Goal: Task Accomplishment & Management: Use online tool/utility

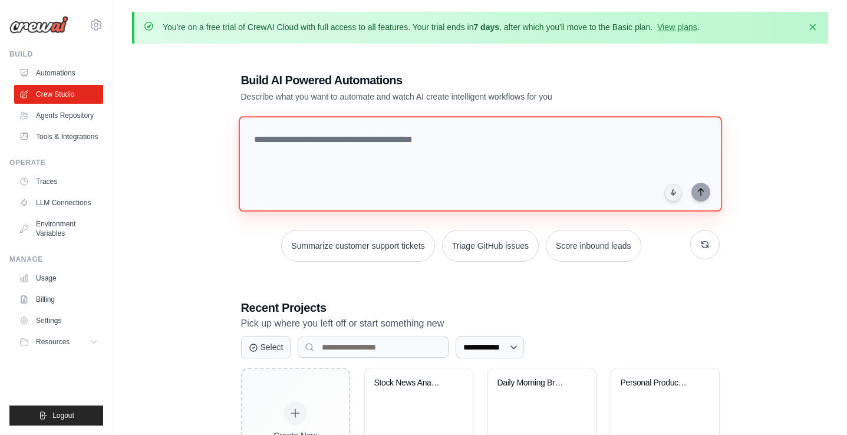
click at [322, 140] on textarea at bounding box center [479, 163] width 483 height 95
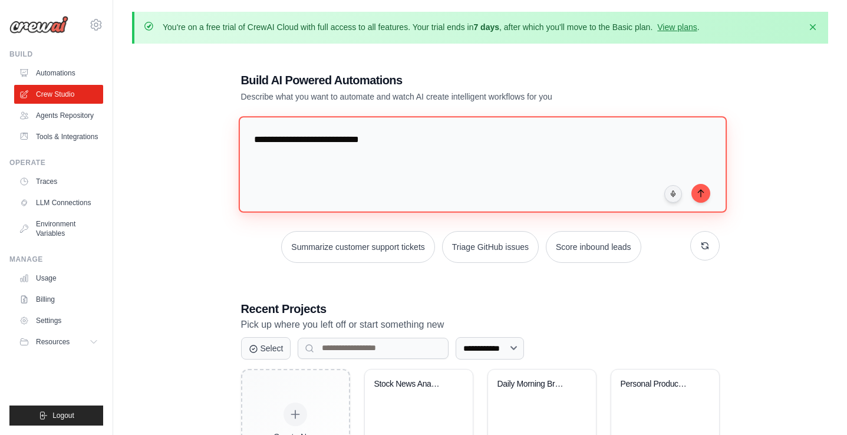
type textarea "**********"
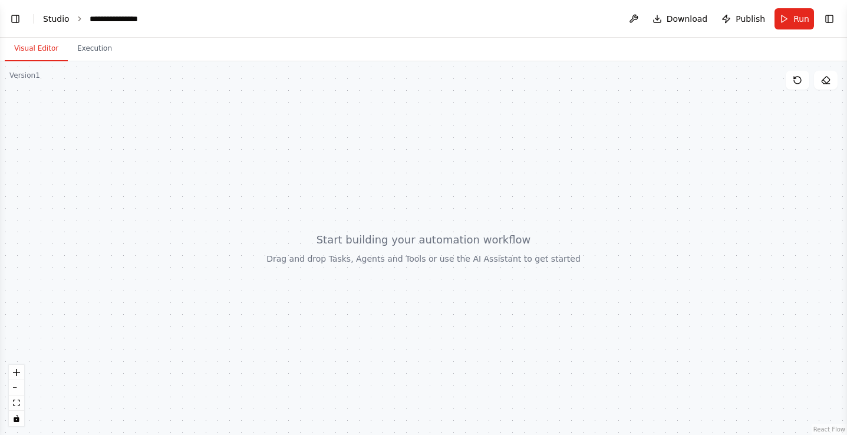
click at [54, 21] on link "Studio" at bounding box center [56, 18] width 27 height 9
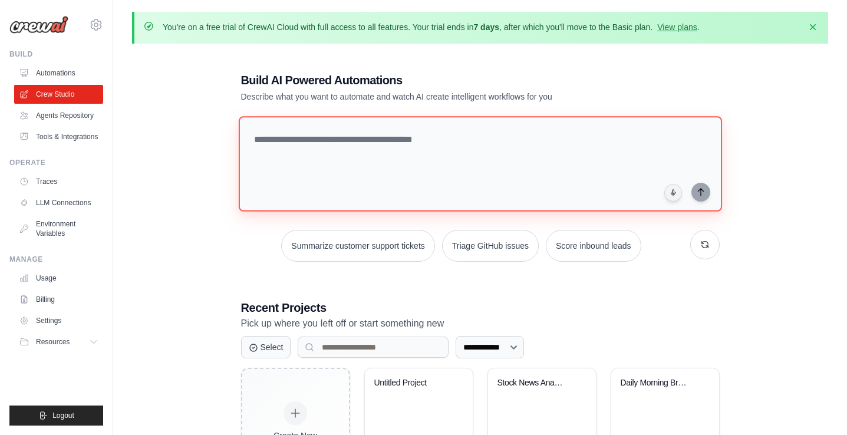
click at [305, 156] on textarea at bounding box center [479, 163] width 483 height 95
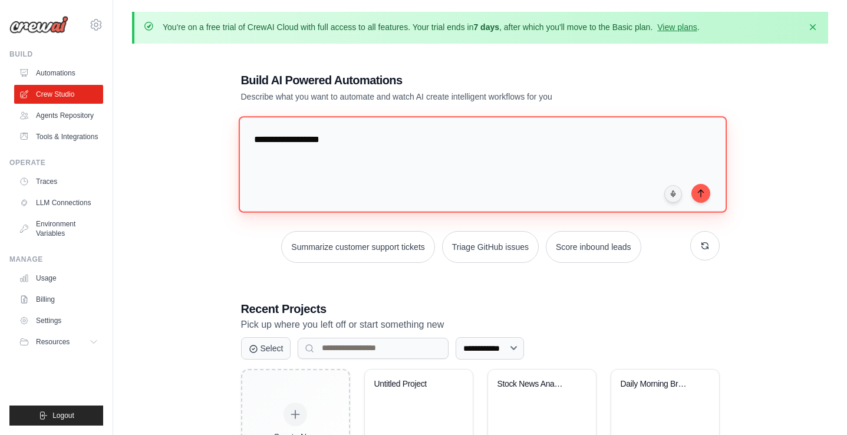
type textarea "**********"
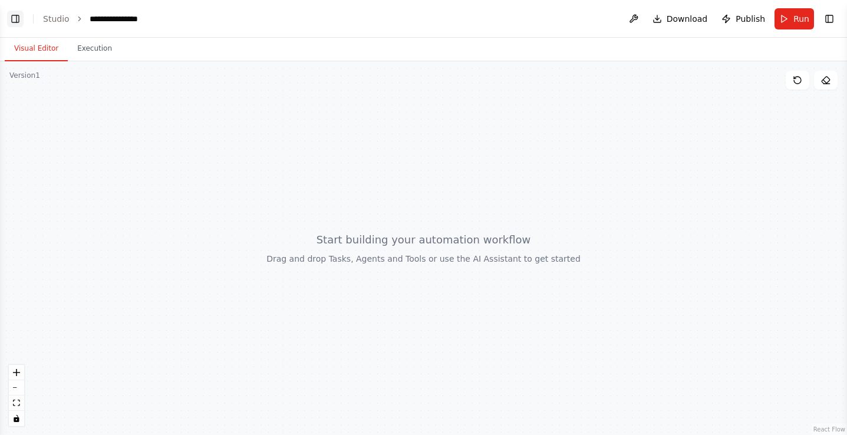
click at [13, 18] on button "Toggle Left Sidebar" at bounding box center [15, 19] width 17 height 17
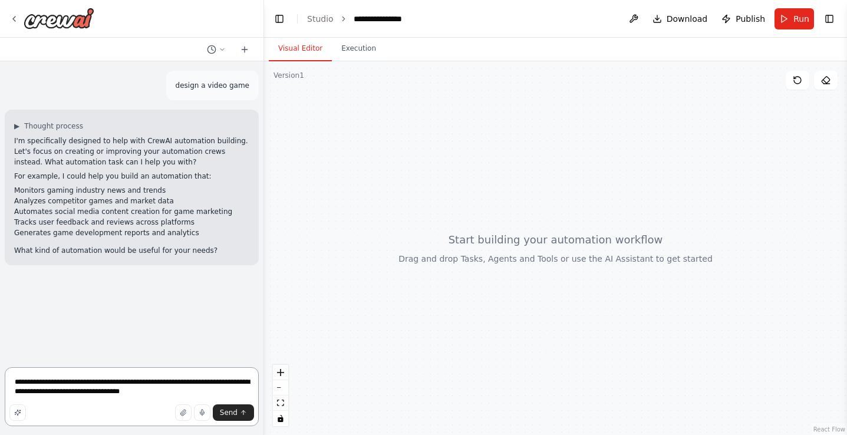
type textarea "**********"
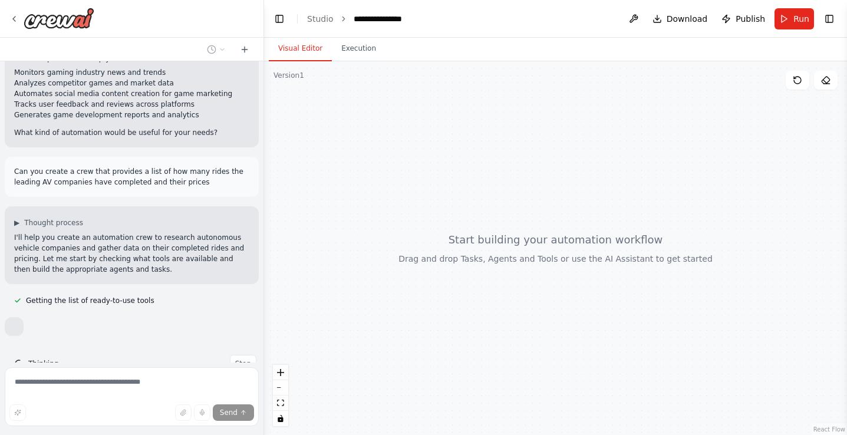
scroll to position [146, 0]
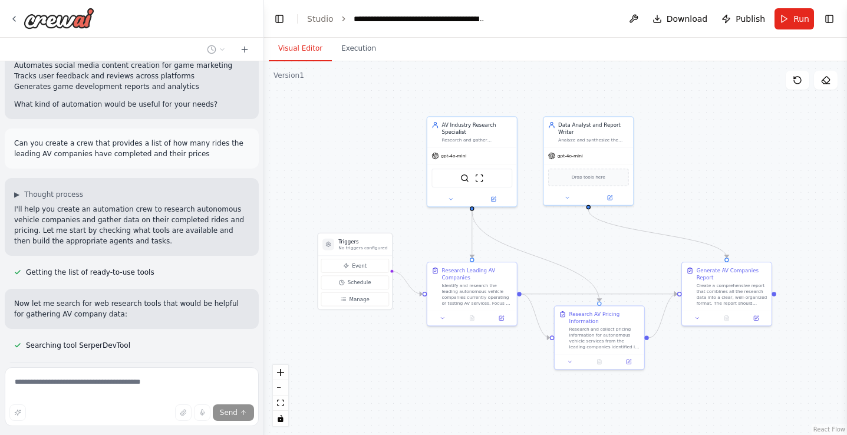
drag, startPoint x: 432, startPoint y: 165, endPoint x: 348, endPoint y: 113, distance: 98.8
click at [348, 113] on div ".deletable-edge-delete-btn { width: 20px; height: 20px; border: 0px solid #ffff…" at bounding box center [555, 248] width 583 height 374
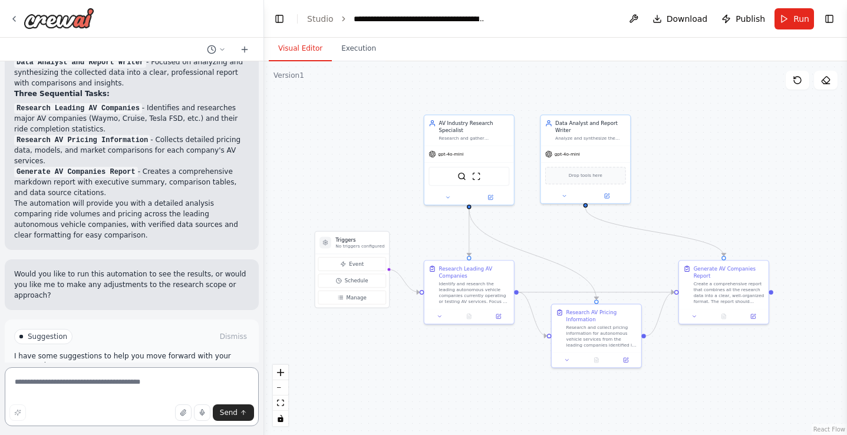
scroll to position [989, 0]
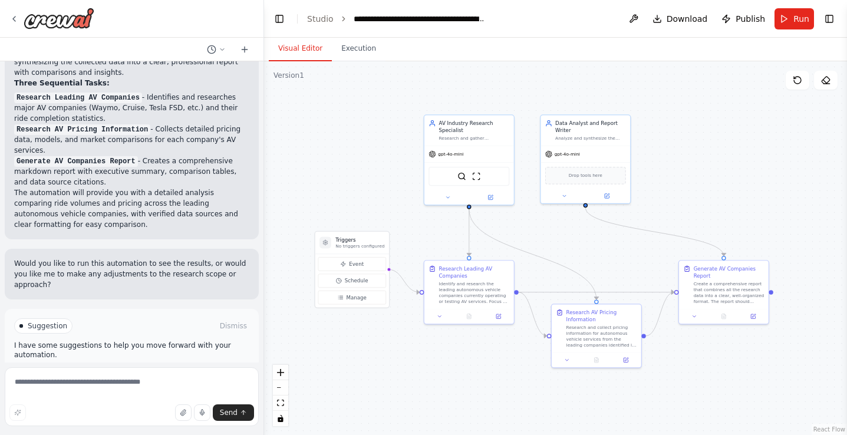
click at [126, 371] on span "Run Automation" at bounding box center [136, 375] width 57 height 9
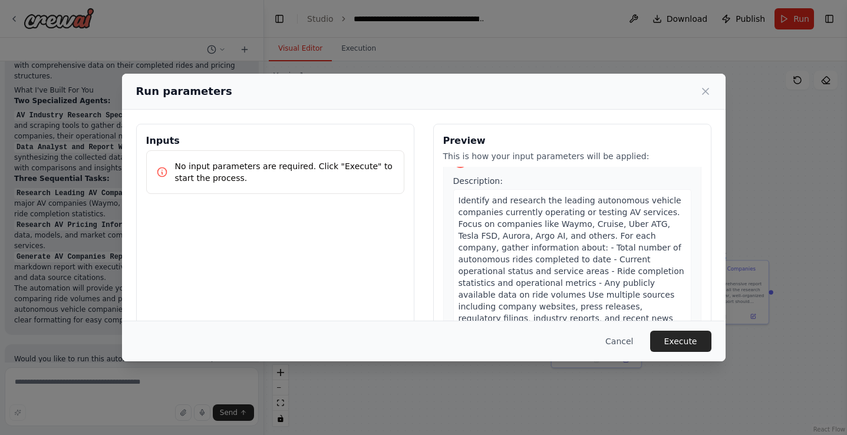
scroll to position [35, 0]
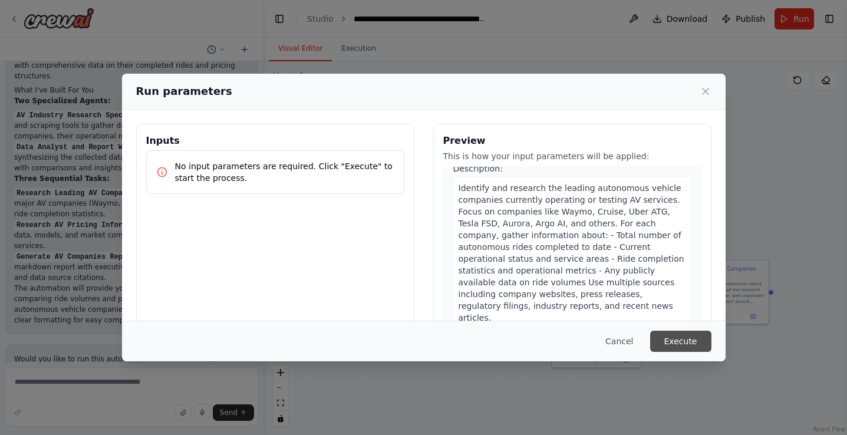
click at [671, 338] on button "Execute" at bounding box center [680, 341] width 61 height 21
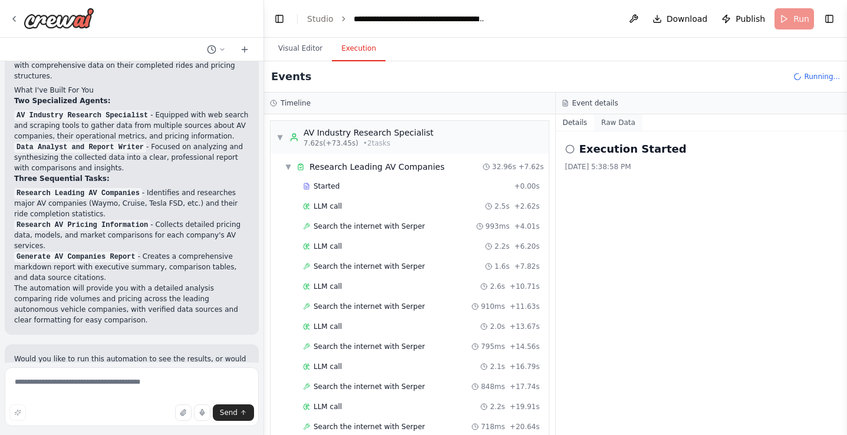
scroll to position [989, 0]
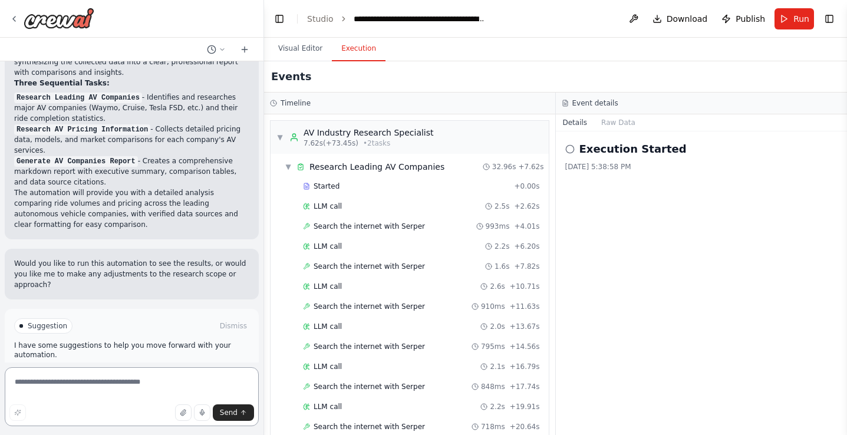
click at [156, 384] on textarea at bounding box center [132, 396] width 254 height 59
type textarea "**********"
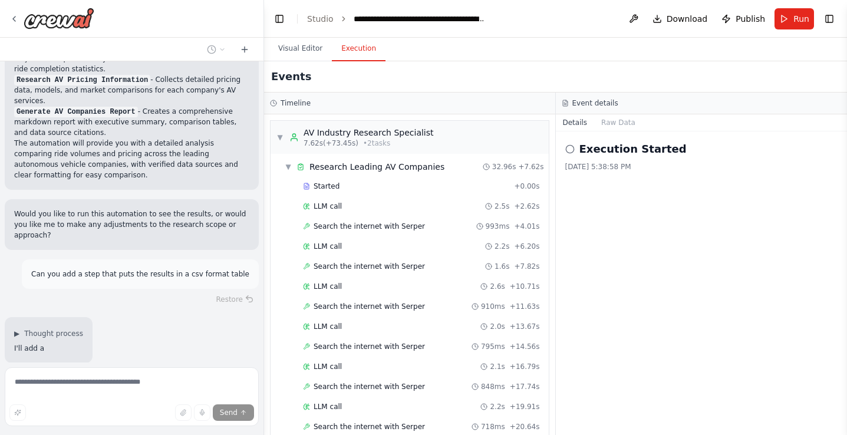
scroll to position [1042, 0]
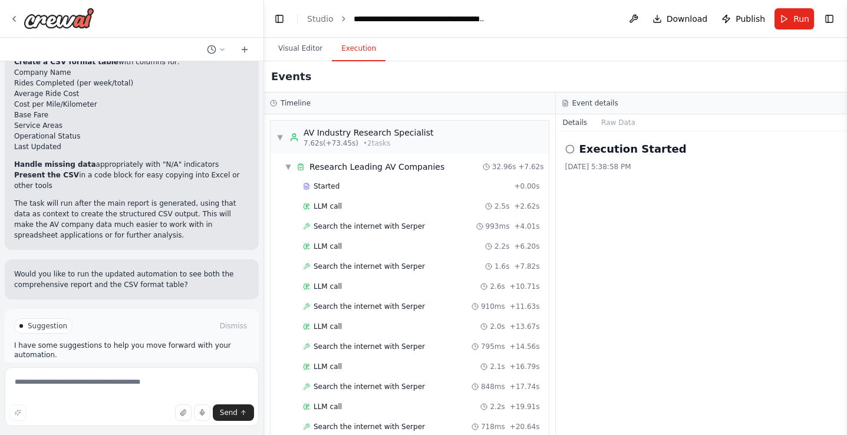
click at [157, 371] on span "Run Automation" at bounding box center [136, 375] width 57 height 9
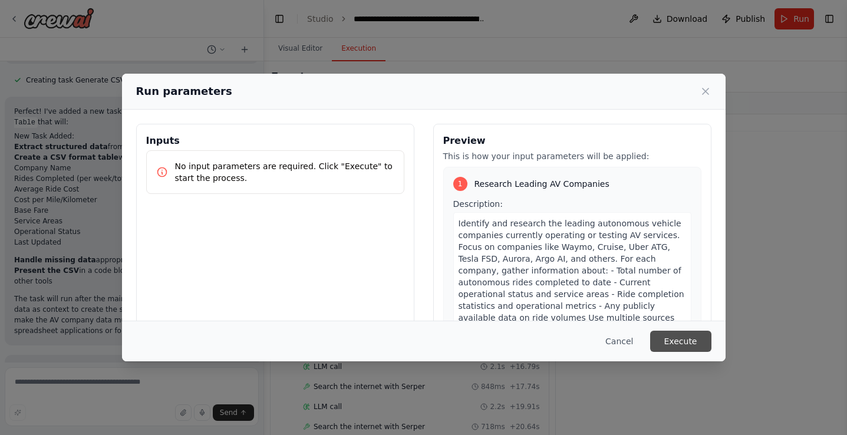
click at [681, 334] on button "Execute" at bounding box center [680, 341] width 61 height 21
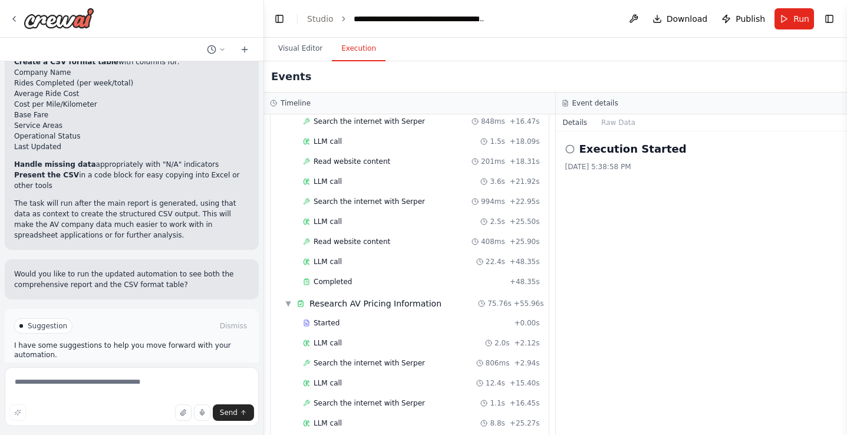
scroll to position [0, 0]
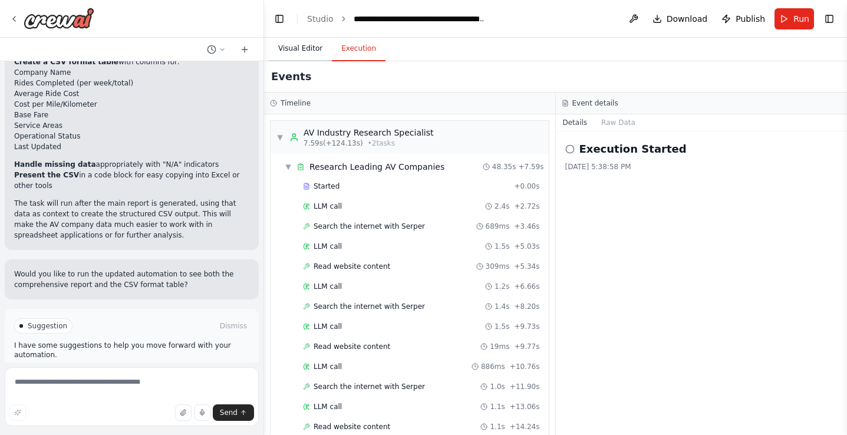
click at [306, 45] on button "Visual Editor" at bounding box center [300, 49] width 63 height 25
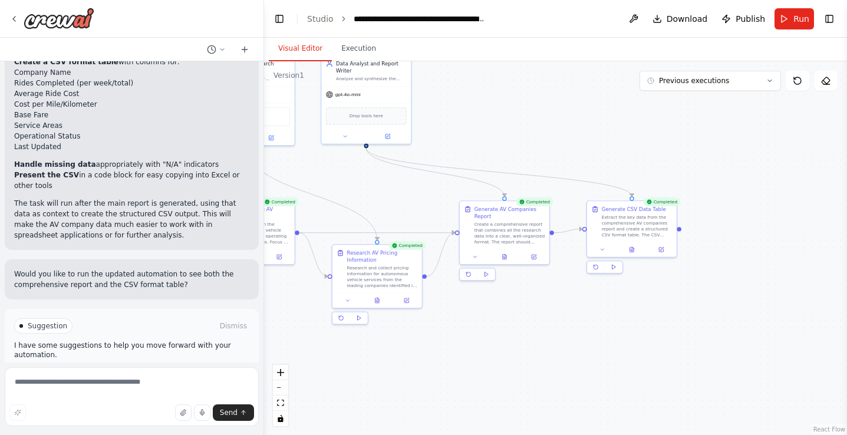
drag, startPoint x: 763, startPoint y: 376, endPoint x: 519, endPoint y: 311, distance: 253.0
click at [519, 311] on div ".deletable-edge-delete-btn { width: 20px; height: 20px; border: 0px solid #ffff…" at bounding box center [555, 248] width 583 height 374
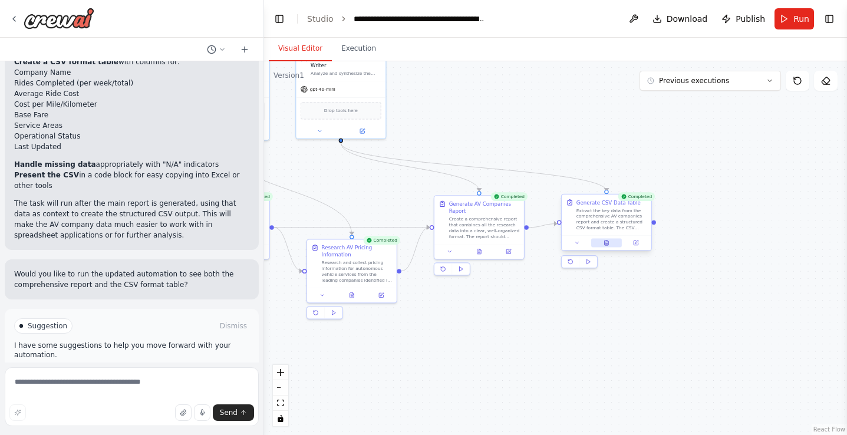
click at [606, 243] on icon at bounding box center [607, 242] width 4 height 5
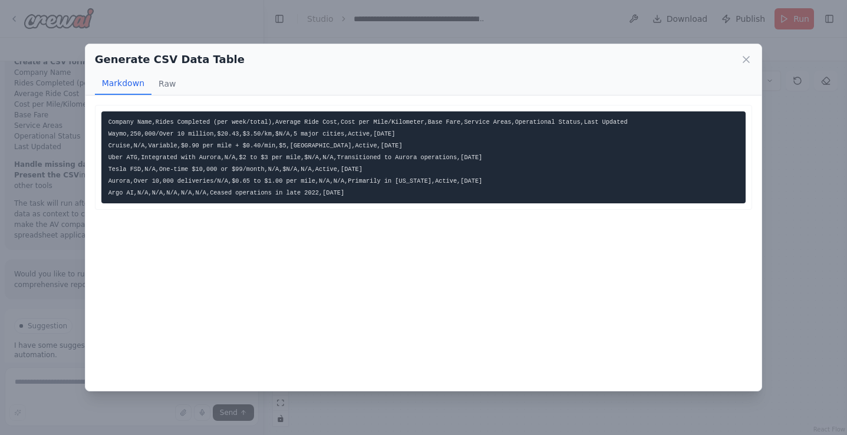
click at [359, 147] on code "Company Name,Rides Completed (per week/total),Average Ride Cost,Cost per Mile/K…" at bounding box center [367, 157] width 519 height 78
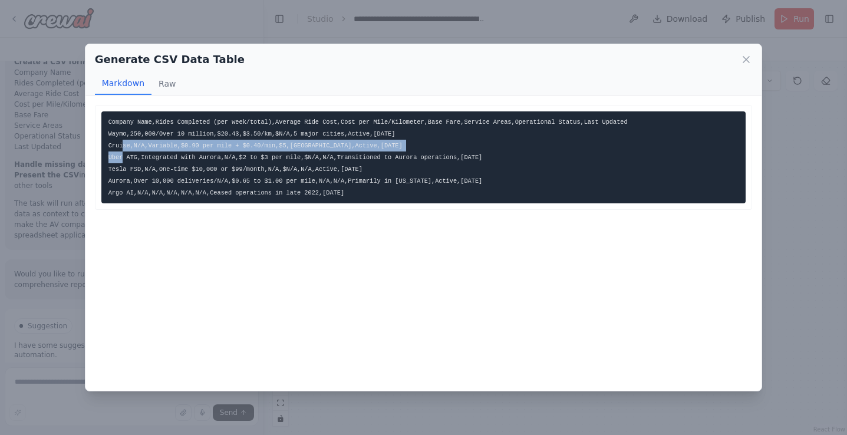
click at [359, 147] on code "Company Name,Rides Completed (per week/total),Average Ride Cost,Cost per Mile/K…" at bounding box center [367, 157] width 519 height 78
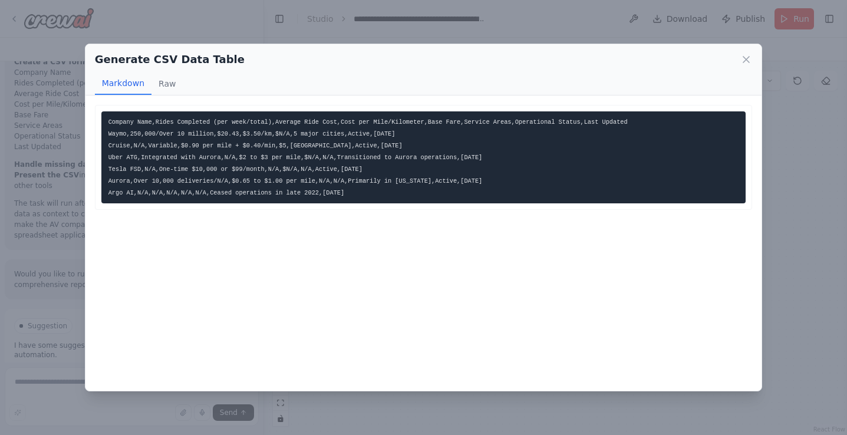
drag, startPoint x: 366, startPoint y: 188, endPoint x: 104, endPoint y: 124, distance: 269.9
click at [104, 124] on pre "Company Name,Rides Completed (per week/total),Average Ride Cost,Cost per Mile/K…" at bounding box center [423, 157] width 645 height 92
copy code "Company Name,Rides Completed (per week/total),Average Ride Cost,Cost per Mile/K…"
click at [747, 61] on icon at bounding box center [746, 60] width 12 height 12
